Goal: Transaction & Acquisition: Subscribe to service/newsletter

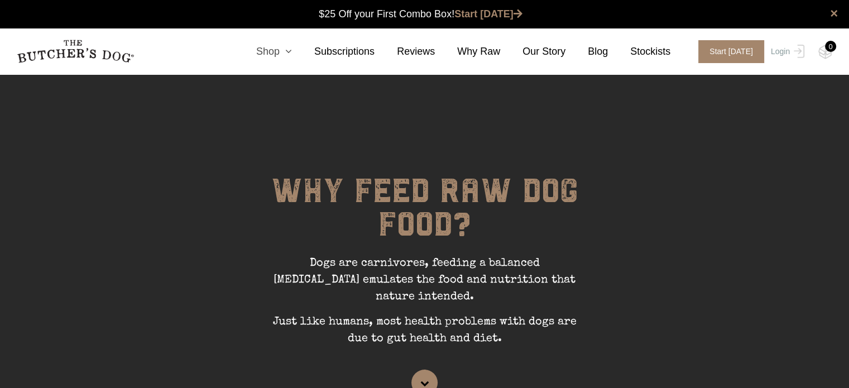
click at [292, 48] on icon at bounding box center [286, 51] width 12 height 10
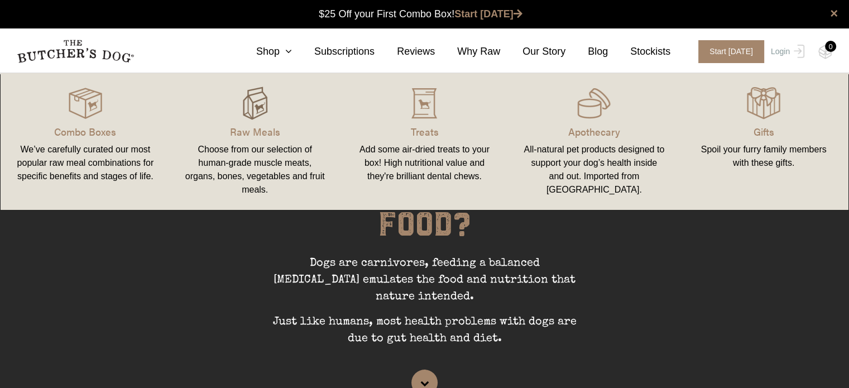
click at [260, 112] on img at bounding box center [254, 103] width 33 height 33
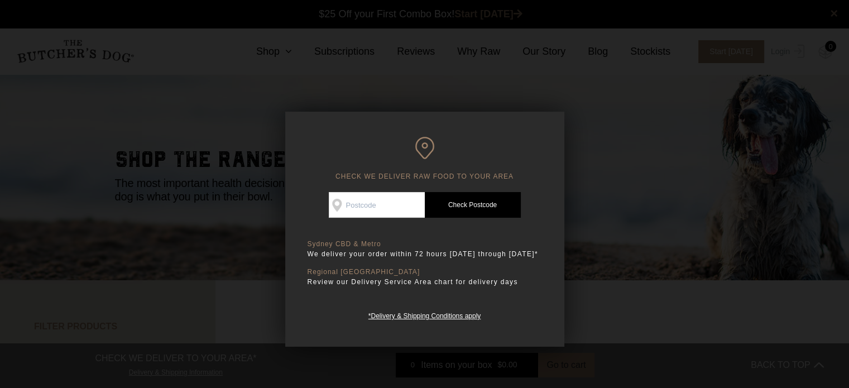
click at [571, 130] on div at bounding box center [424, 194] width 849 height 388
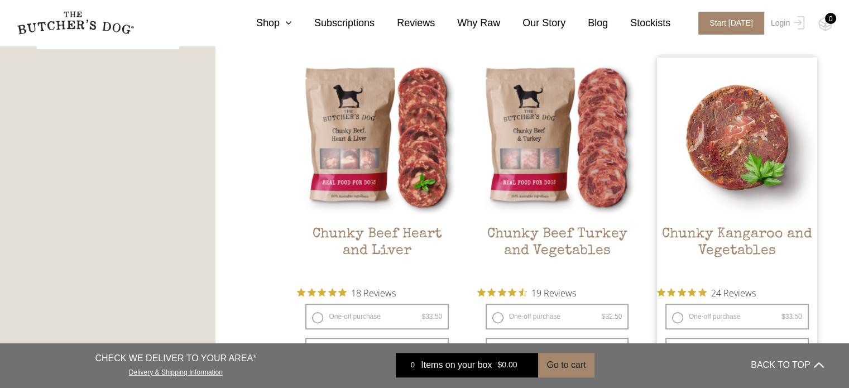
scroll to position [614, 0]
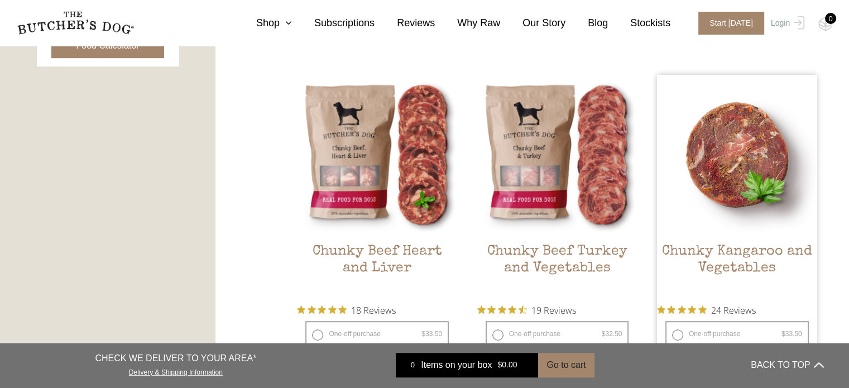
click at [752, 202] on img at bounding box center [737, 155] width 160 height 160
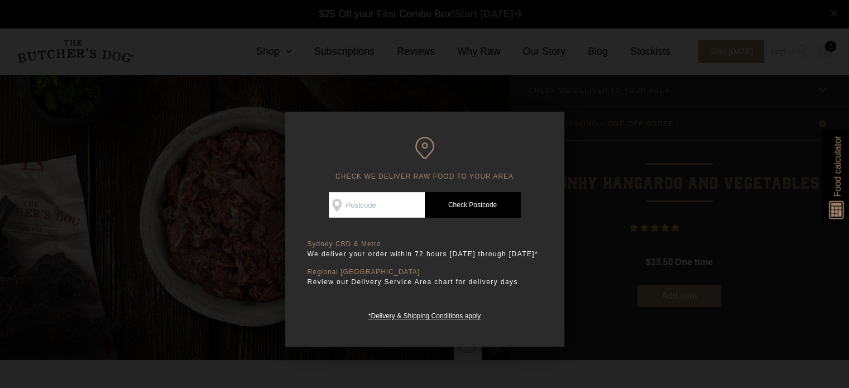
click at [628, 181] on div at bounding box center [424, 194] width 849 height 388
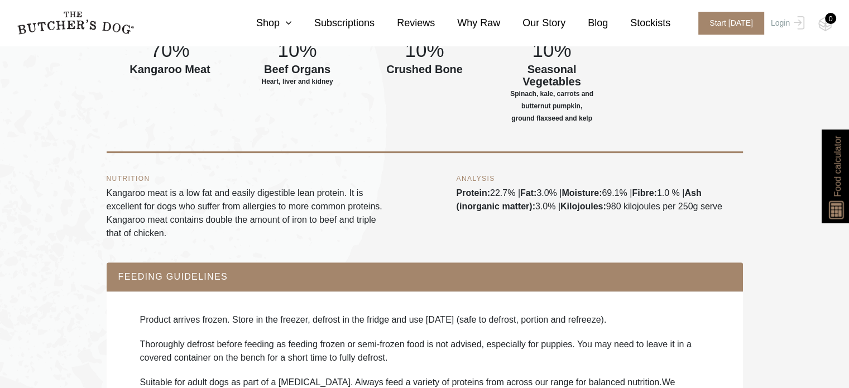
scroll to position [614, 0]
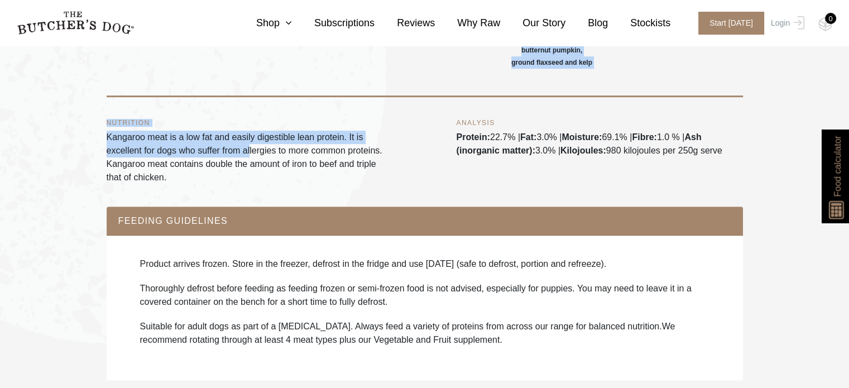
drag, startPoint x: 106, startPoint y: 140, endPoint x: 250, endPoint y: 145, distance: 144.7
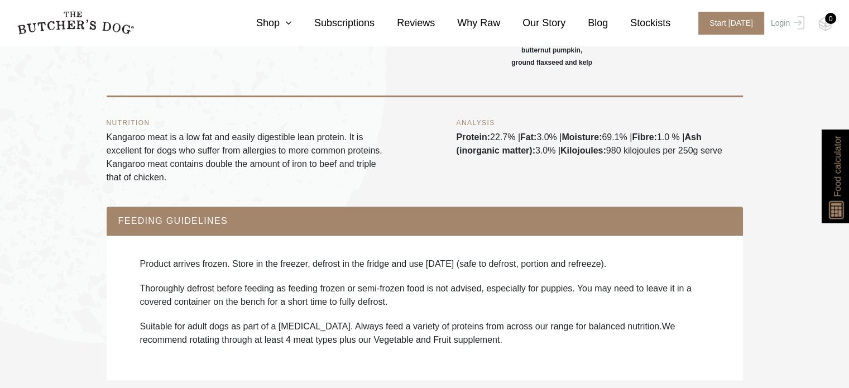
drag, startPoint x: 326, startPoint y: 187, endPoint x: 339, endPoint y: 171, distance: 20.7
click at [326, 186] on div "NUTRITION Kangaroo meat is a low fat and easily digestible lean protein. It is …" at bounding box center [425, 151] width 636 height 109
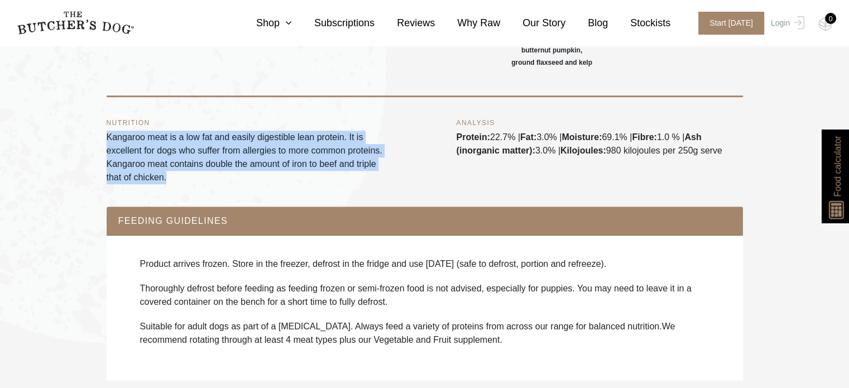
drag, startPoint x: 165, startPoint y: 180, endPoint x: 107, endPoint y: 140, distance: 70.9
click at [107, 140] on p "Kangaroo meat is a low fat and easily digestible lean protein. It is excellent …" at bounding box center [250, 158] width 286 height 54
click at [181, 187] on div "NUTRITION Kangaroo meat is a low fat and easily digestible lean protein. It is …" at bounding box center [425, 151] width 636 height 109
drag, startPoint x: 188, startPoint y: 174, endPoint x: 107, endPoint y: 156, distance: 82.4
click at [107, 145] on p "Kangaroo meat is a low fat and easily digestible lean protein. It is excellent …" at bounding box center [250, 158] width 286 height 54
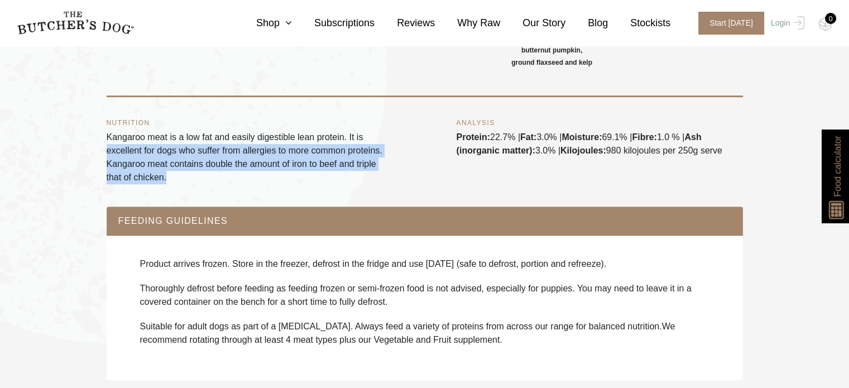
click at [192, 185] on div "NUTRITION Kangaroo meat is a low fat and easily digestible lean protein. It is …" at bounding box center [425, 151] width 636 height 109
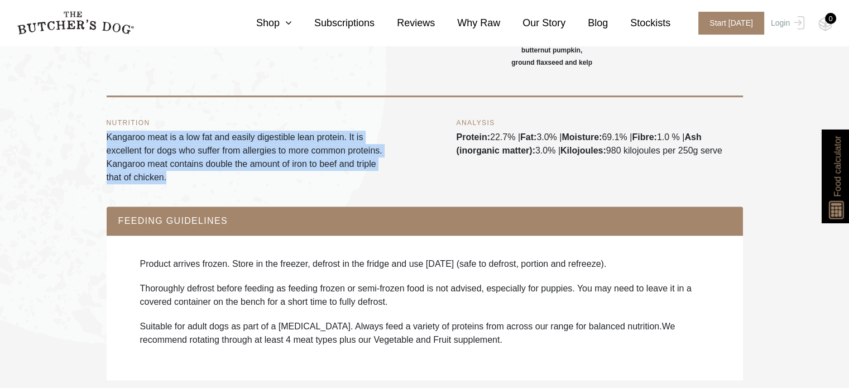
drag, startPoint x: 185, startPoint y: 181, endPoint x: 108, endPoint y: 138, distance: 88.7
click at [108, 138] on p "Kangaroo meat is a low fat and easily digestible lean protein. It is excellent …" at bounding box center [250, 158] width 286 height 54
click at [224, 183] on p "Kangaroo meat is a low fat and easily digestible lean protein. It is excellent …" at bounding box center [250, 158] width 286 height 54
click at [233, 178] on p "Kangaroo meat is a low fat and easily digestible lean protein. It is excellent …" at bounding box center [250, 158] width 286 height 54
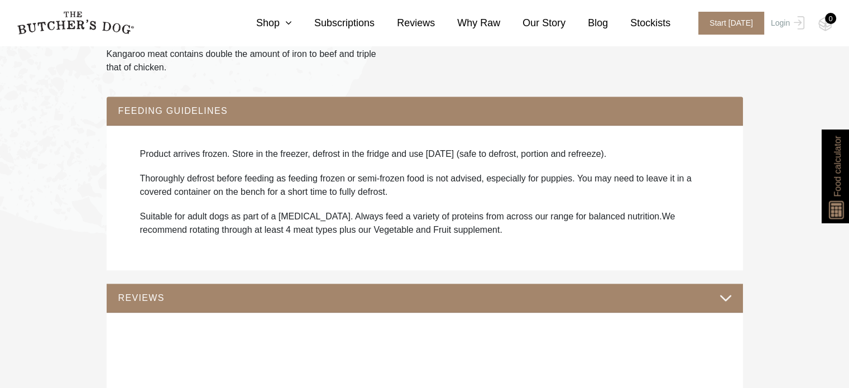
scroll to position [726, 0]
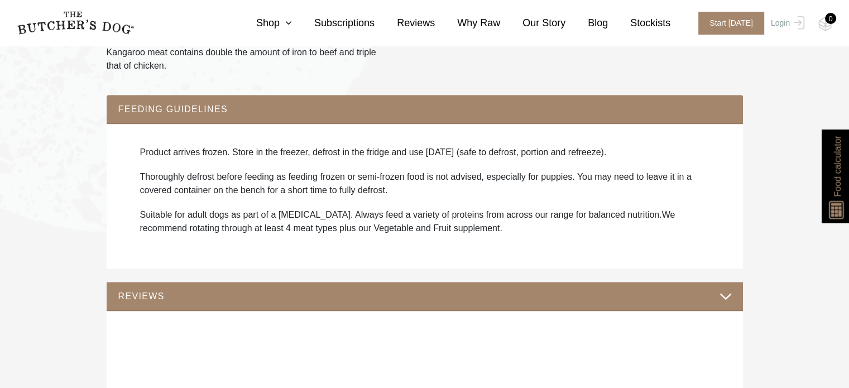
drag, startPoint x: 141, startPoint y: 152, endPoint x: 626, endPoint y: 142, distance: 485.3
click at [626, 142] on div "Product arrives frozen. Store in the freezer, defrost in the fridge and use wit…" at bounding box center [425, 196] width 614 height 123
click at [657, 147] on p "Product arrives frozen. Store in the freezer, defrost in the fridge and use wit…" at bounding box center [424, 152] width 569 height 13
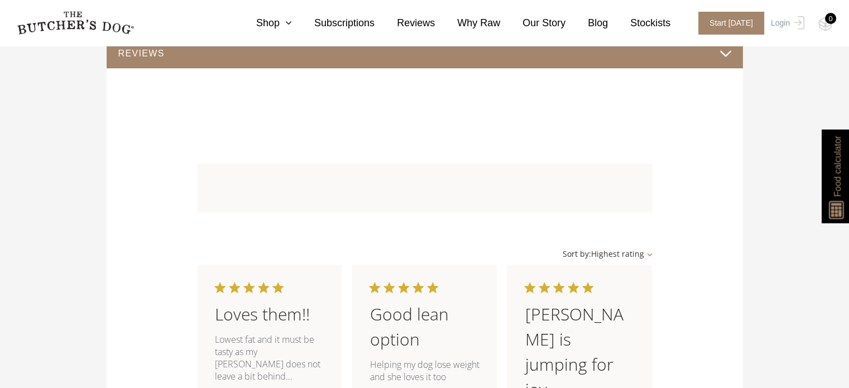
scroll to position [782, 0]
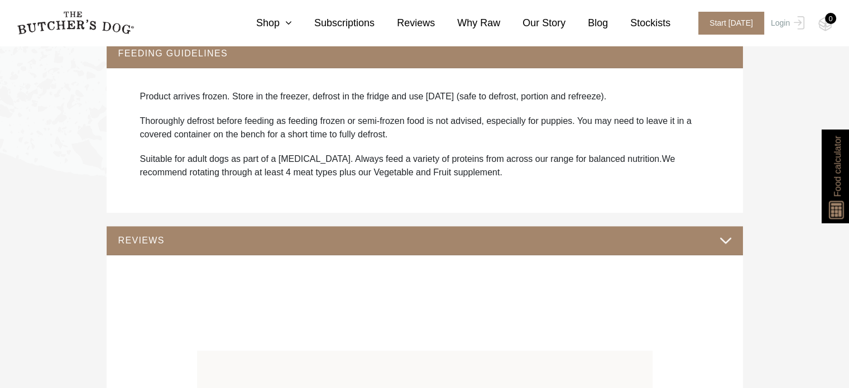
click at [728, 241] on button "REVIEWS" at bounding box center [425, 240] width 614 height 15
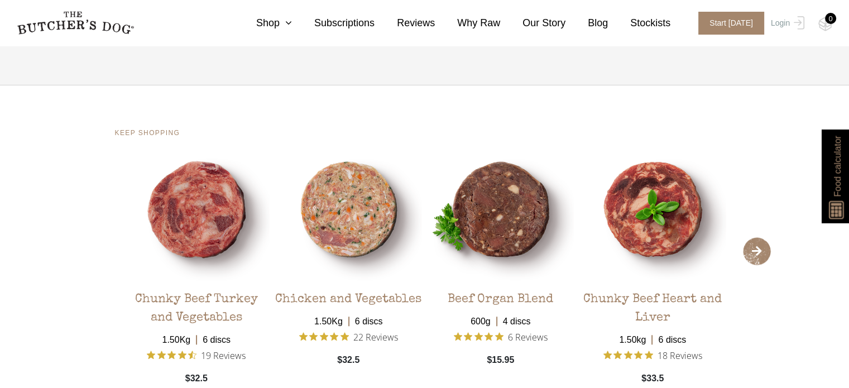
scroll to position [1061, 0]
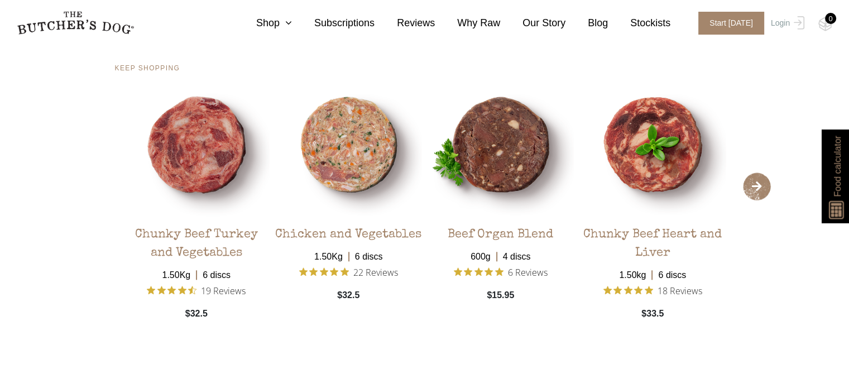
click at [764, 192] on span "›" at bounding box center [757, 187] width 28 height 28
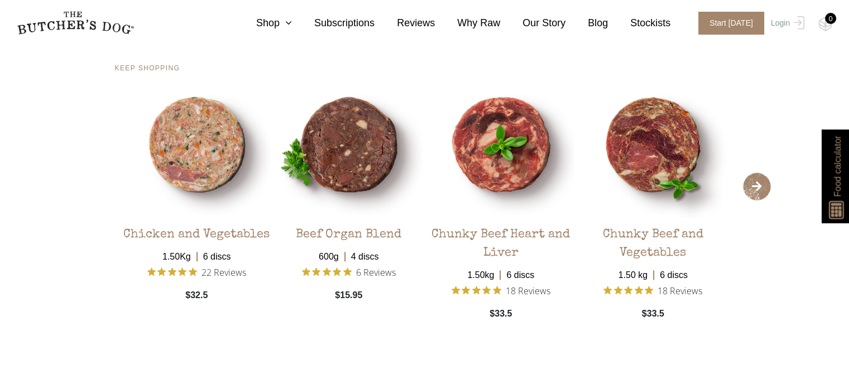
click at [764, 192] on span "›" at bounding box center [757, 187] width 28 height 28
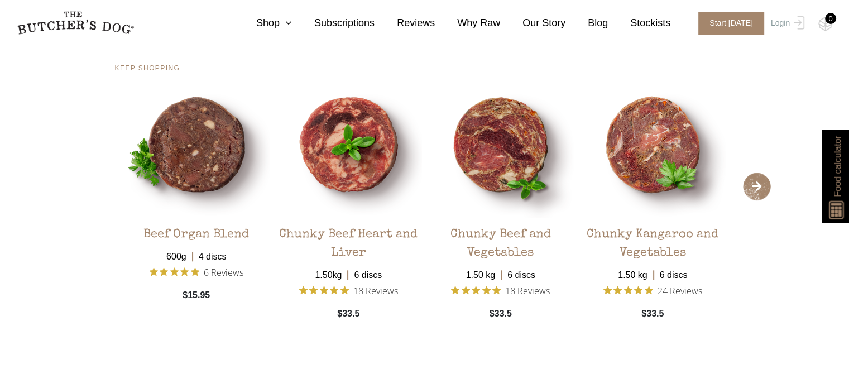
click at [764, 192] on span "›" at bounding box center [757, 187] width 28 height 28
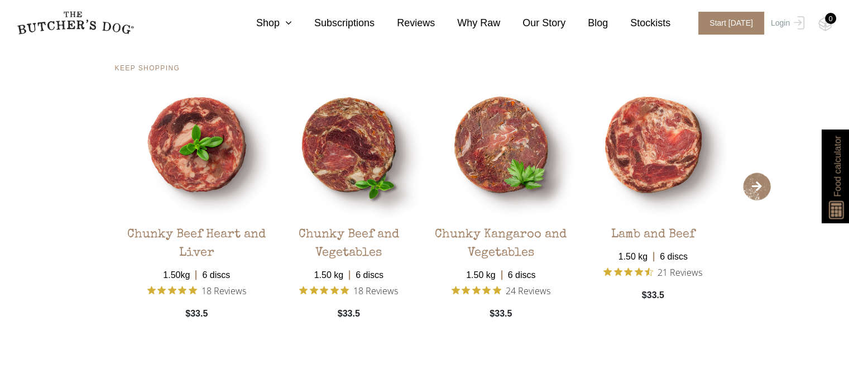
click at [764, 192] on span "›" at bounding box center [757, 187] width 28 height 28
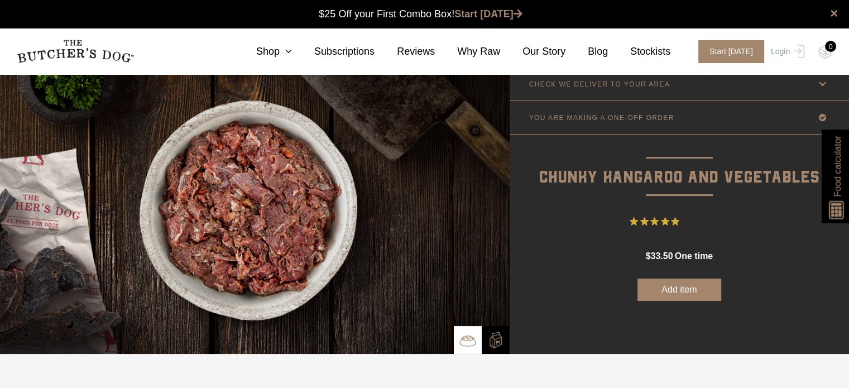
scroll to position [0, 0]
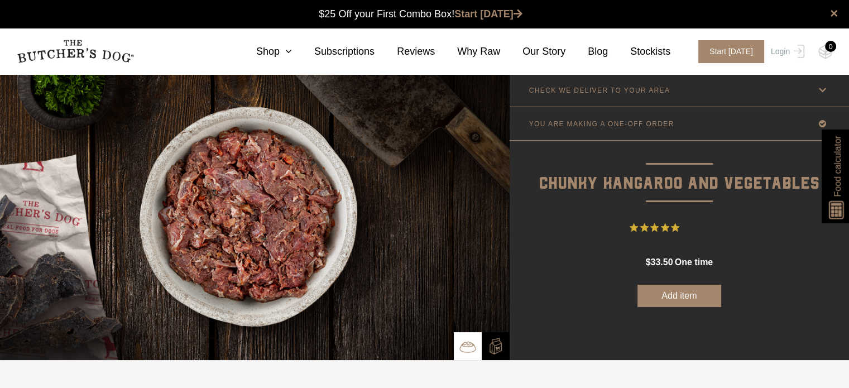
click at [788, 91] on link "CHECK WE DELIVER TO YOUR AREA" at bounding box center [679, 90] width 339 height 33
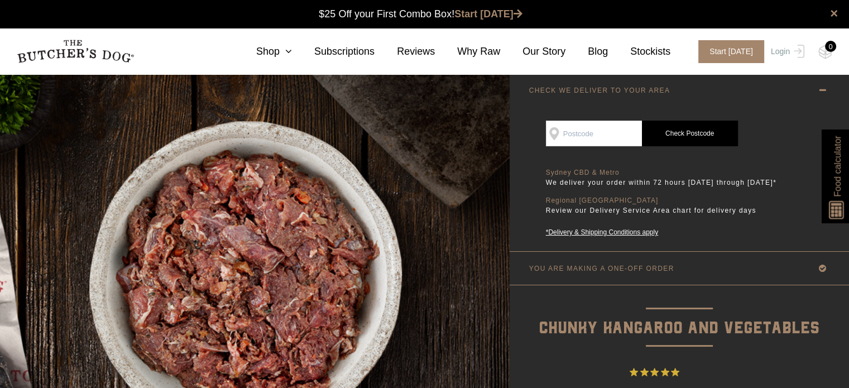
click at [788, 91] on link "CHECK WE DELIVER TO YOUR AREA" at bounding box center [679, 90] width 339 height 33
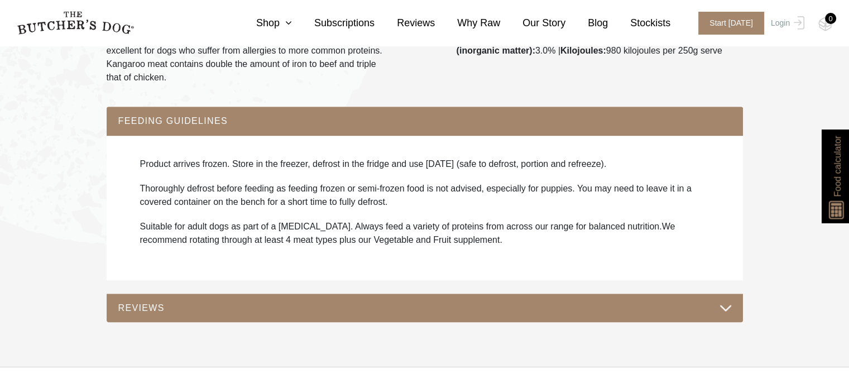
scroll to position [782, 0]
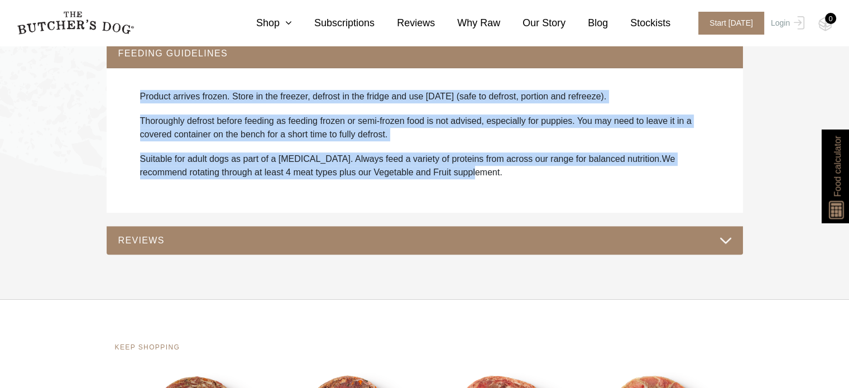
drag, startPoint x: 131, startPoint y: 90, endPoint x: 465, endPoint y: 182, distance: 346.4
click at [465, 182] on div "Product arrives frozen. Store in the freezer, defrost in the fridge and use wit…" at bounding box center [425, 140] width 614 height 123
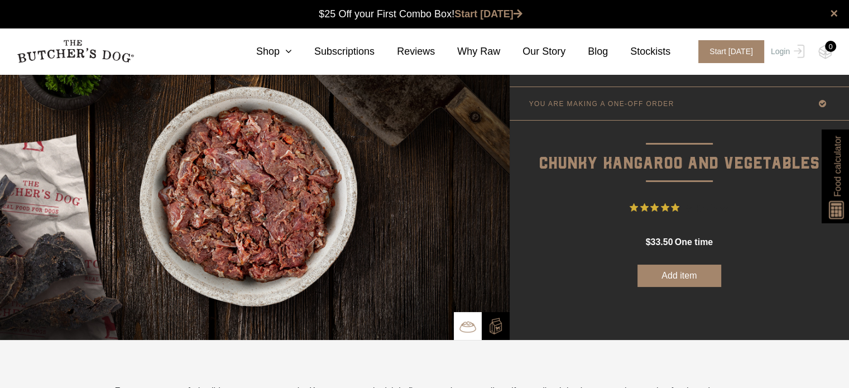
scroll to position [0, 0]
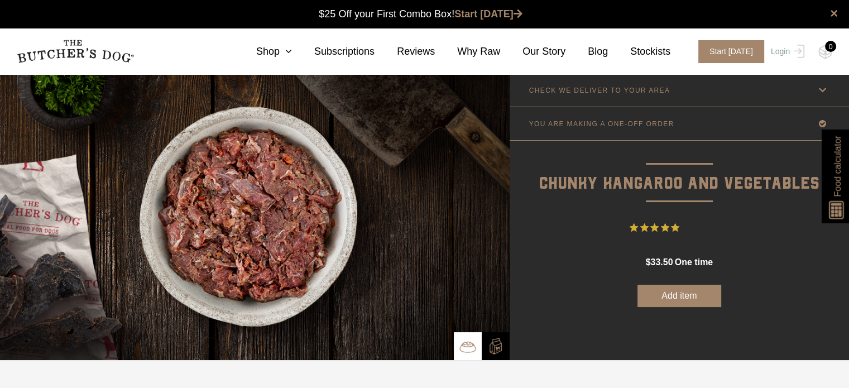
click at [760, 88] on link "CHECK WE DELIVER TO YOUR AREA" at bounding box center [679, 90] width 339 height 33
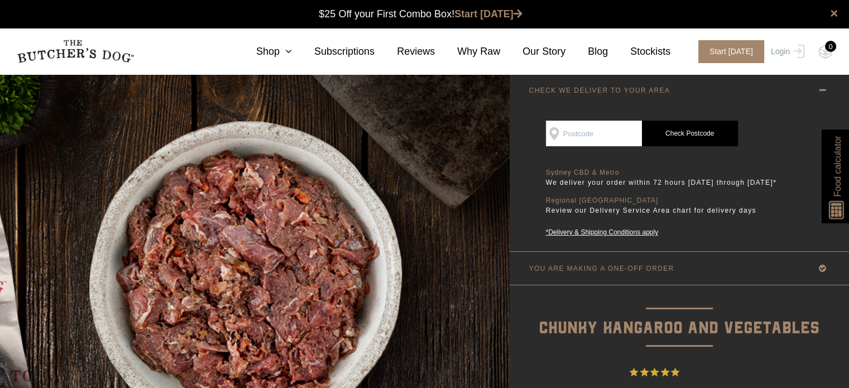
click at [760, 88] on link "CHECK WE DELIVER TO YOUR AREA" at bounding box center [679, 90] width 339 height 33
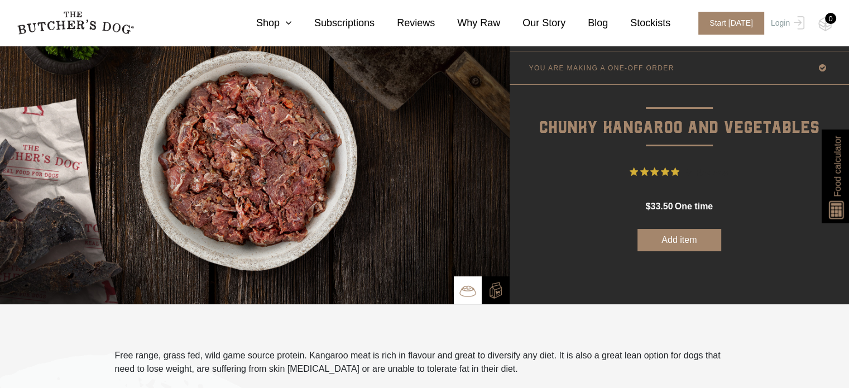
scroll to position [167, 0]
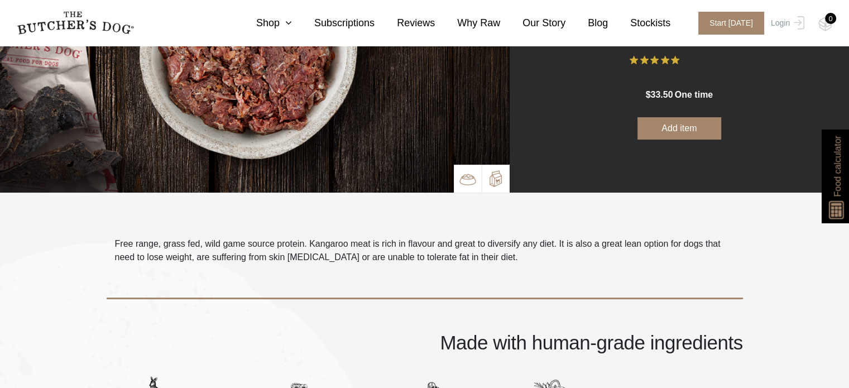
click at [497, 178] on img at bounding box center [495, 178] width 17 height 17
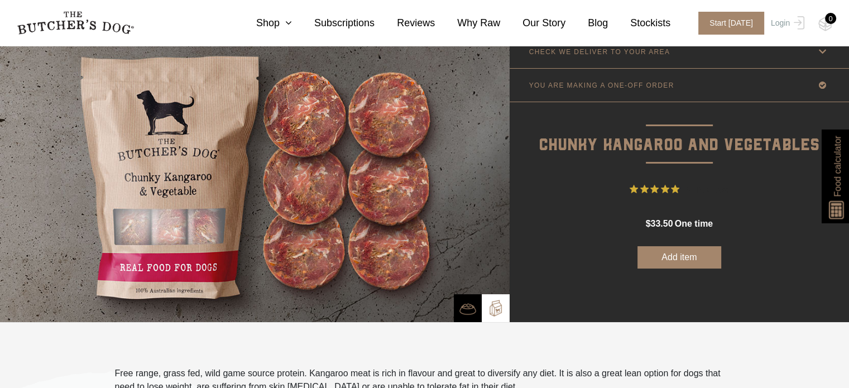
scroll to position [56, 0]
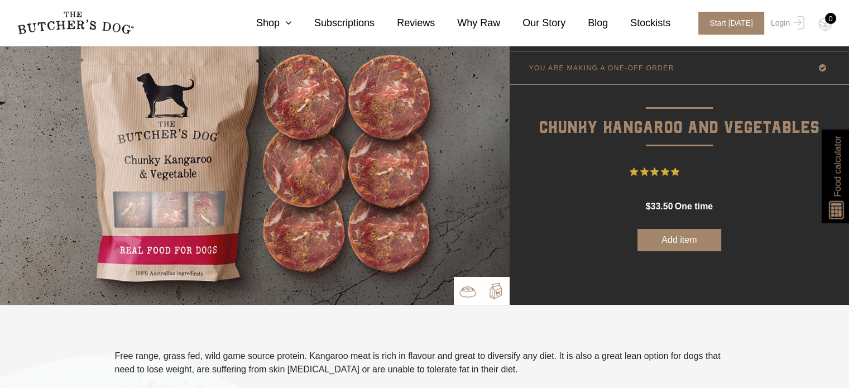
click at [466, 285] on img at bounding box center [468, 291] width 17 height 17
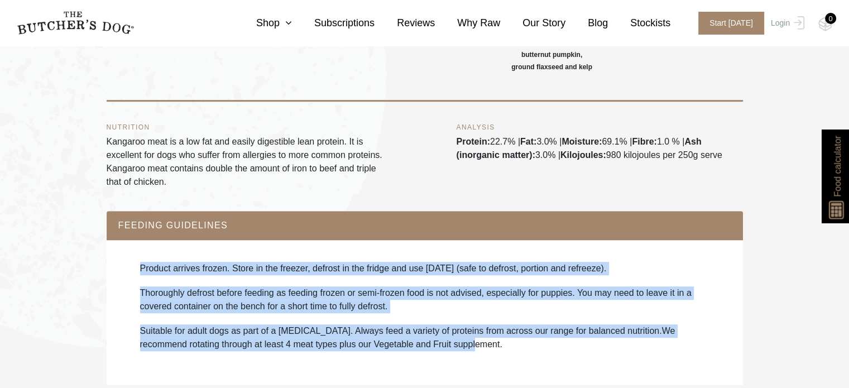
scroll to position [614, 0]
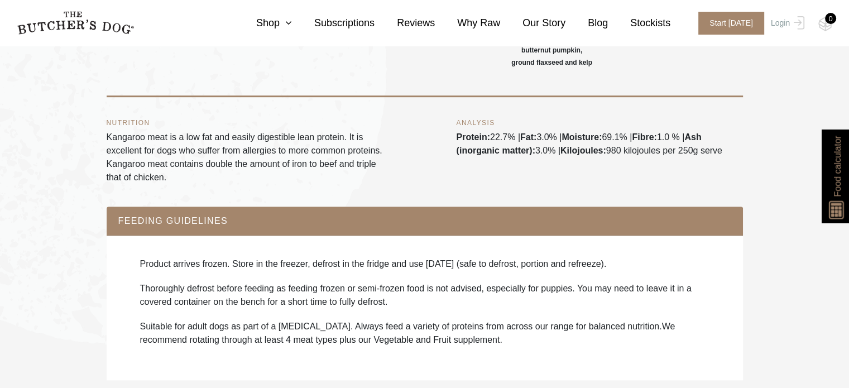
click at [401, 179] on div "NUTRITION Kangaroo meat is a low fat and easily digestible lean protein. It is …" at bounding box center [425, 151] width 636 height 109
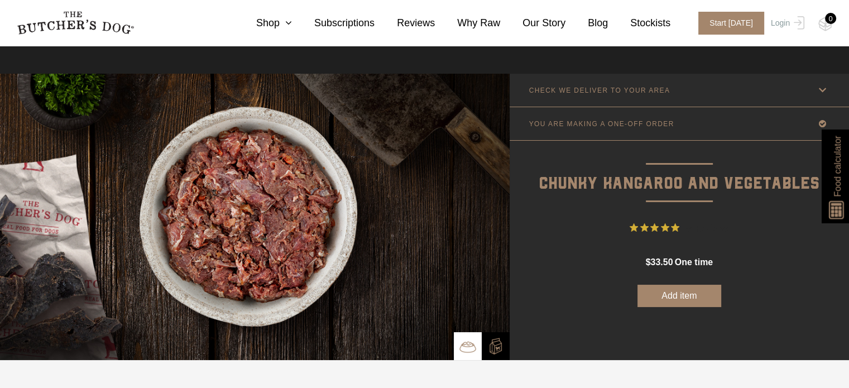
scroll to position [112, 0]
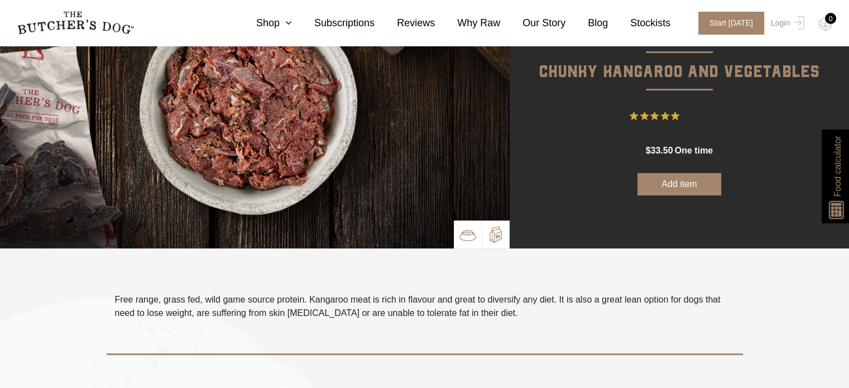
click at [490, 231] on img at bounding box center [495, 234] width 17 height 17
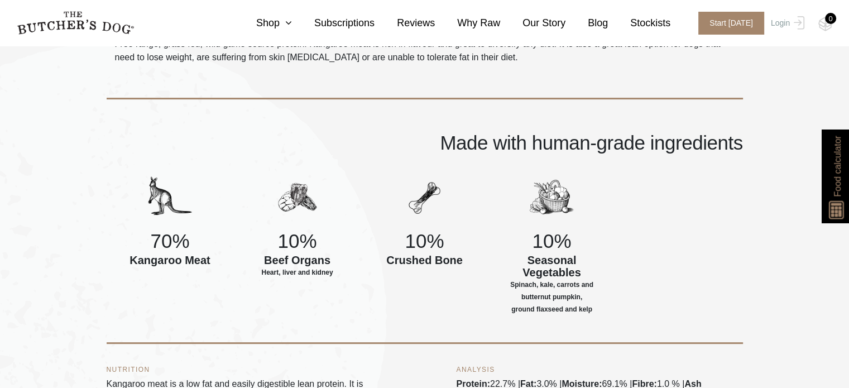
scroll to position [0, 0]
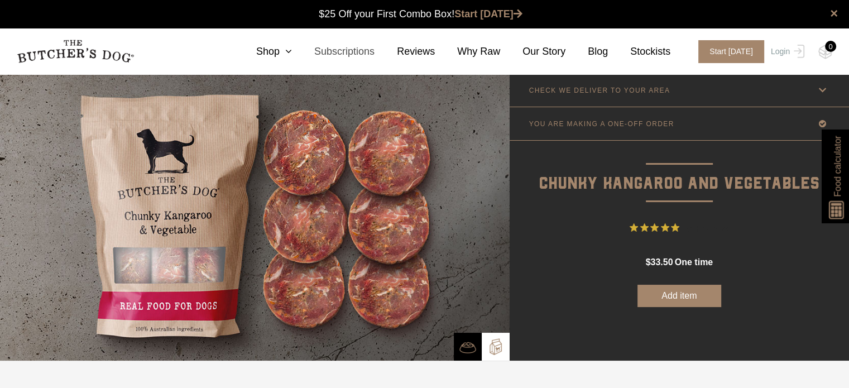
click at [307, 46] on link "Subscriptions" at bounding box center [333, 51] width 83 height 15
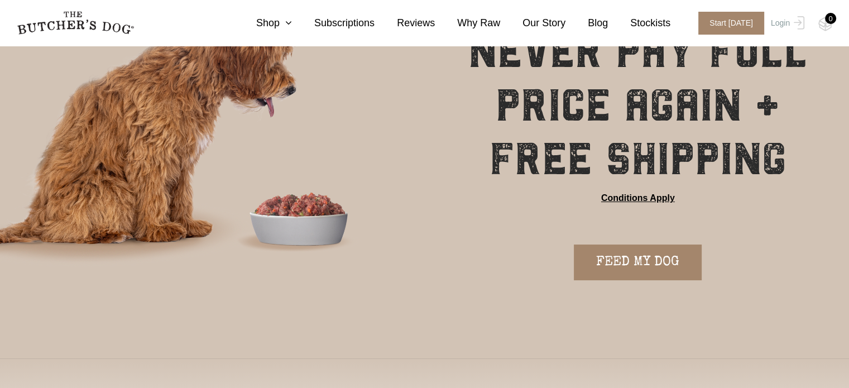
scroll to position [56, 0]
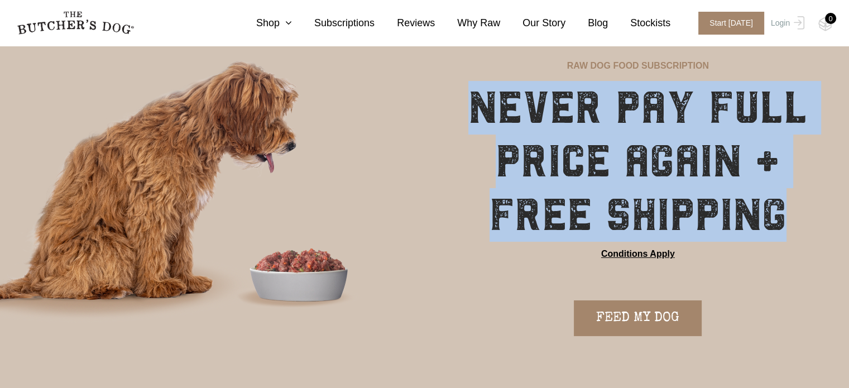
drag, startPoint x: 793, startPoint y: 203, endPoint x: 476, endPoint y: 109, distance: 330.6
click at [476, 109] on h1 "NEVER PAY FULL PRICE AGAIN + FREE SHIPPING" at bounding box center [638, 161] width 367 height 161
click at [792, 140] on h1 "NEVER PAY FULL PRICE AGAIN + FREE SHIPPING" at bounding box center [638, 161] width 367 height 161
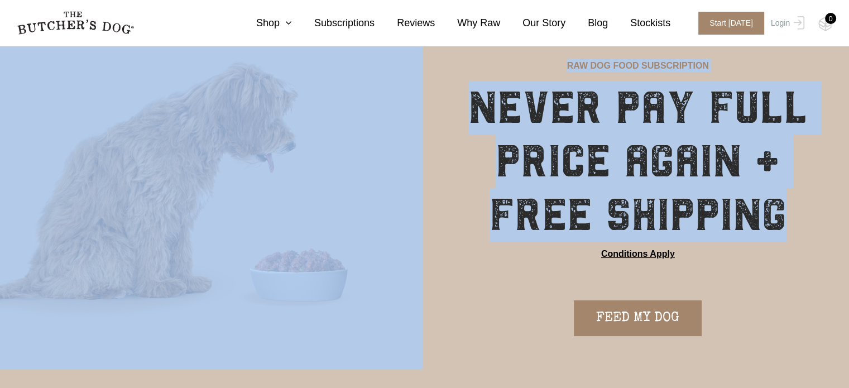
drag, startPoint x: 805, startPoint y: 229, endPoint x: 411, endPoint y: 111, distance: 411.0
click at [411, 111] on div "RAW DOG FOOD SUBSCRIPTION NEVER PAY FULL PRICE AGAIN + FREE SHIPPING Conditions…" at bounding box center [424, 216] width 849 height 396
click at [755, 195] on h1 "NEVER PAY FULL PRICE AGAIN + FREE SHIPPING" at bounding box center [638, 161] width 367 height 161
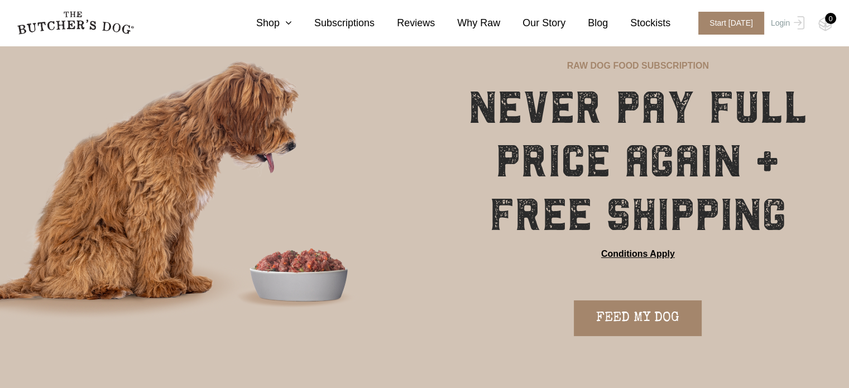
scroll to position [0, 0]
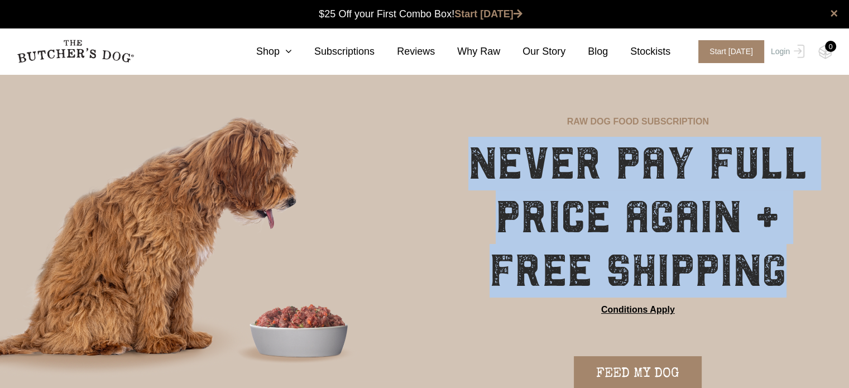
drag, startPoint x: 808, startPoint y: 259, endPoint x: 463, endPoint y: 165, distance: 357.6
click at [463, 165] on h1 "NEVER PAY FULL PRICE AGAIN + FREE SHIPPING" at bounding box center [638, 217] width 367 height 161
click at [493, 108] on div "RAW DOG FOOD SUBSCRIPTION NEVER PAY FULL PRICE AGAIN + FREE SHIPPING Conditions…" at bounding box center [638, 250] width 423 height 352
drag, startPoint x: 777, startPoint y: 268, endPoint x: 435, endPoint y: 165, distance: 357.0
click at [435, 165] on div "NEVER PAY FULL PRICE AGAIN + FREE SHIPPING Conditions Apply" at bounding box center [638, 239] width 423 height 205
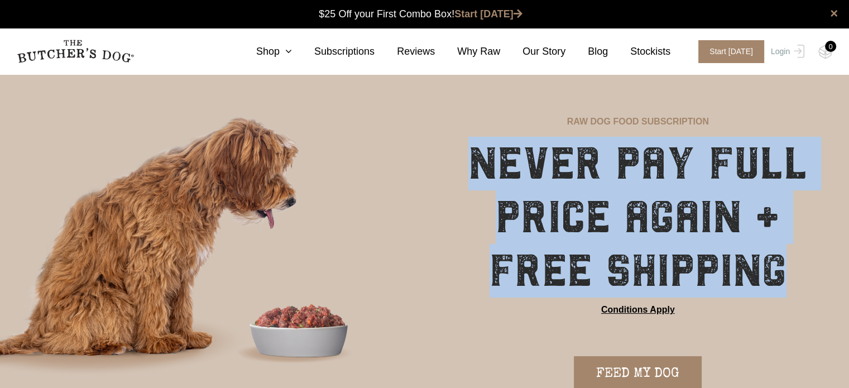
click at [805, 207] on h1 "NEVER PAY FULL PRICE AGAIN + FREE SHIPPING" at bounding box center [638, 217] width 367 height 161
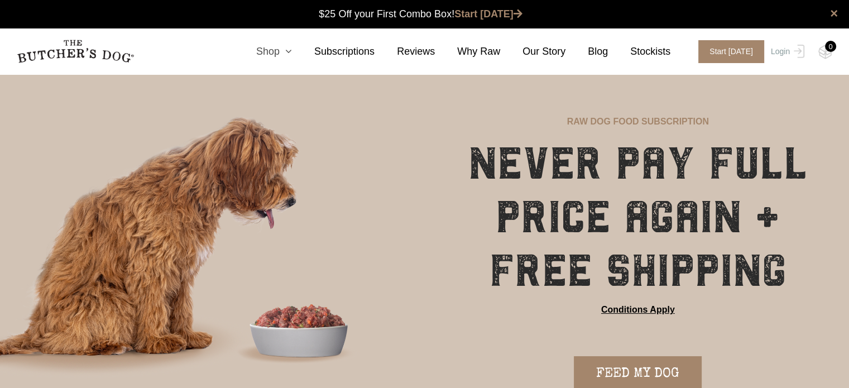
click at [292, 51] on icon at bounding box center [286, 51] width 12 height 10
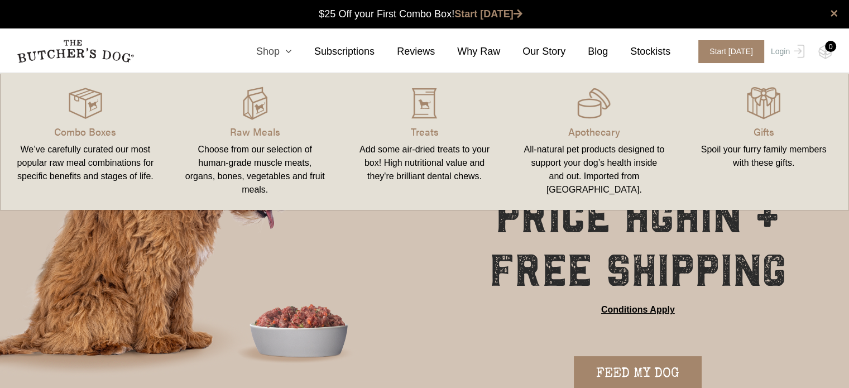
click at [292, 47] on icon at bounding box center [286, 51] width 12 height 10
